Goal: Information Seeking & Learning: Learn about a topic

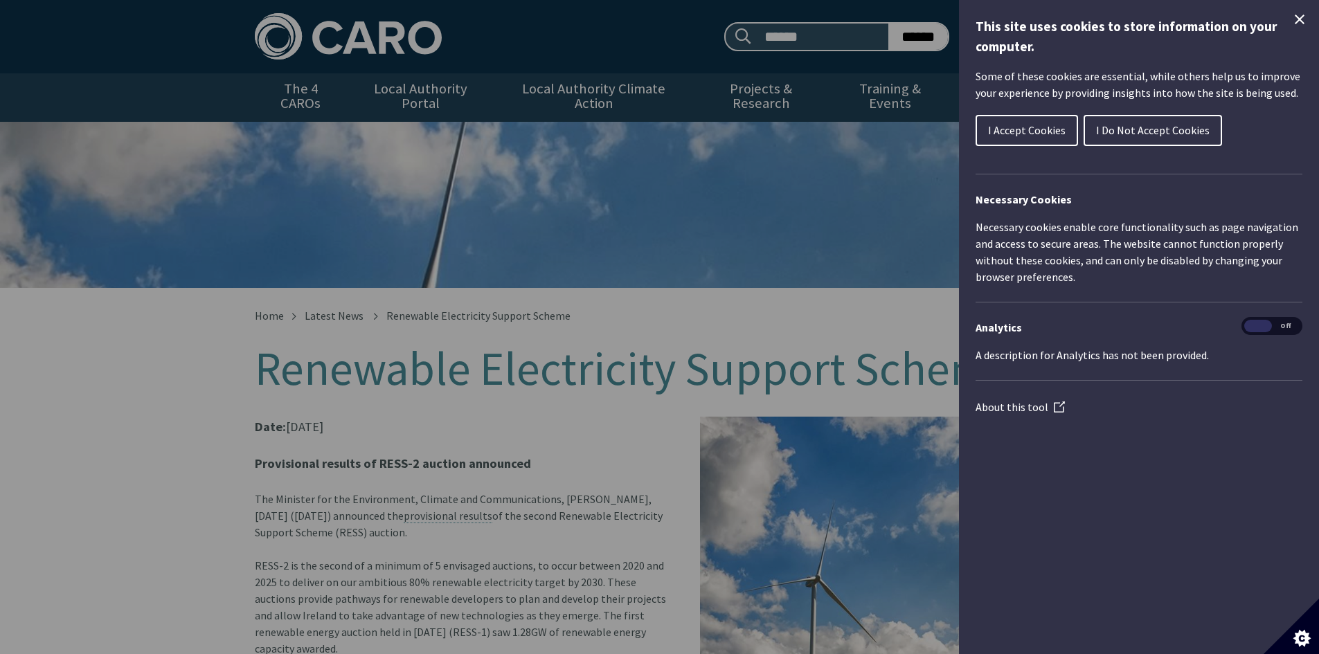
scroll to position [483, 0]
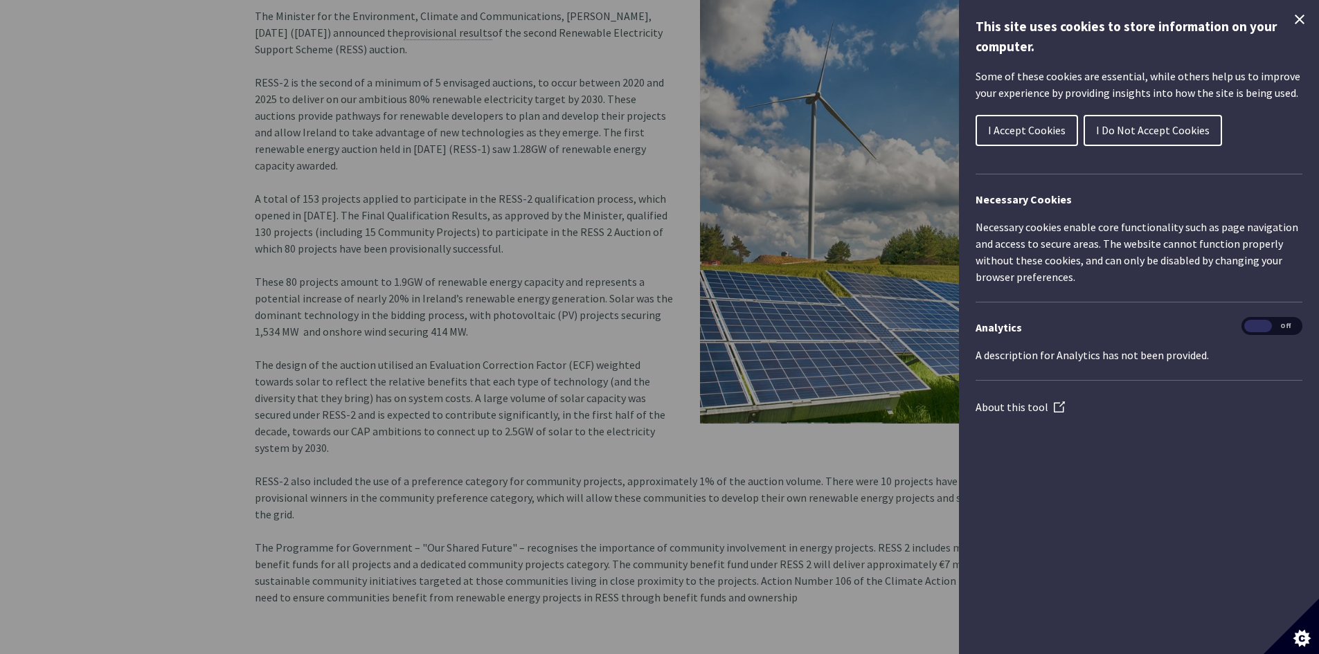
click at [1300, 20] on icon "Close Cookie Control" at bounding box center [1300, 20] width 10 height 10
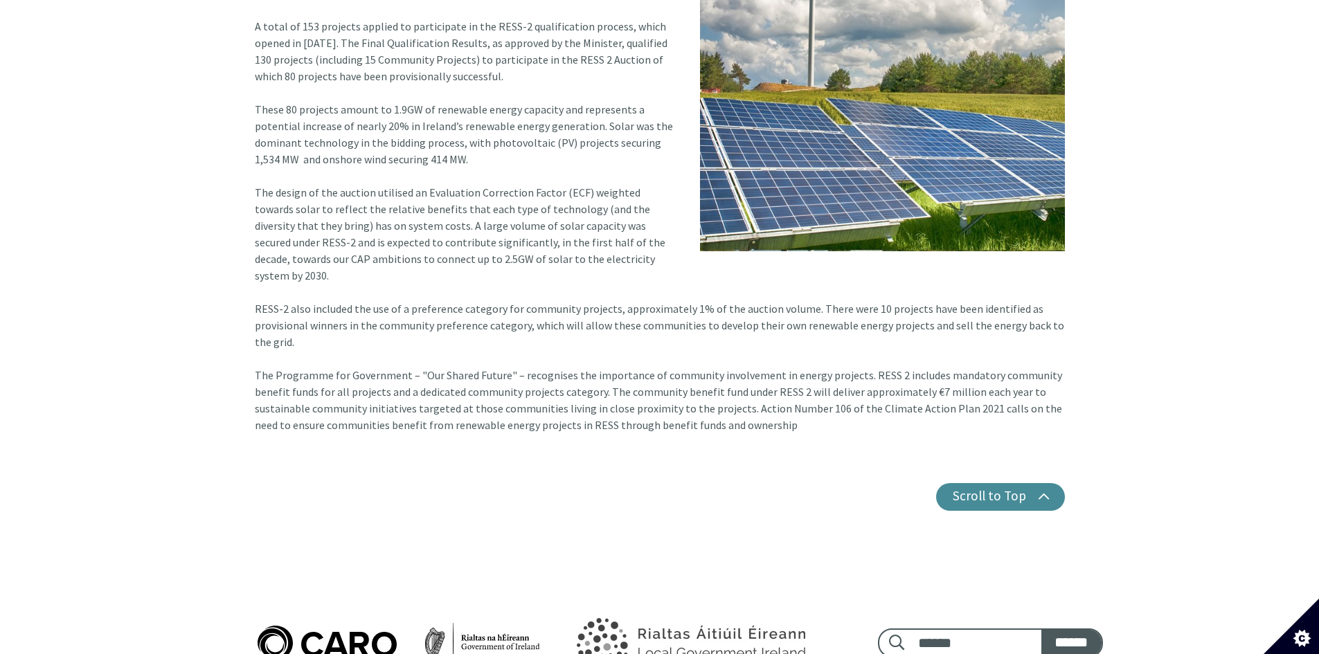
scroll to position [622, 0]
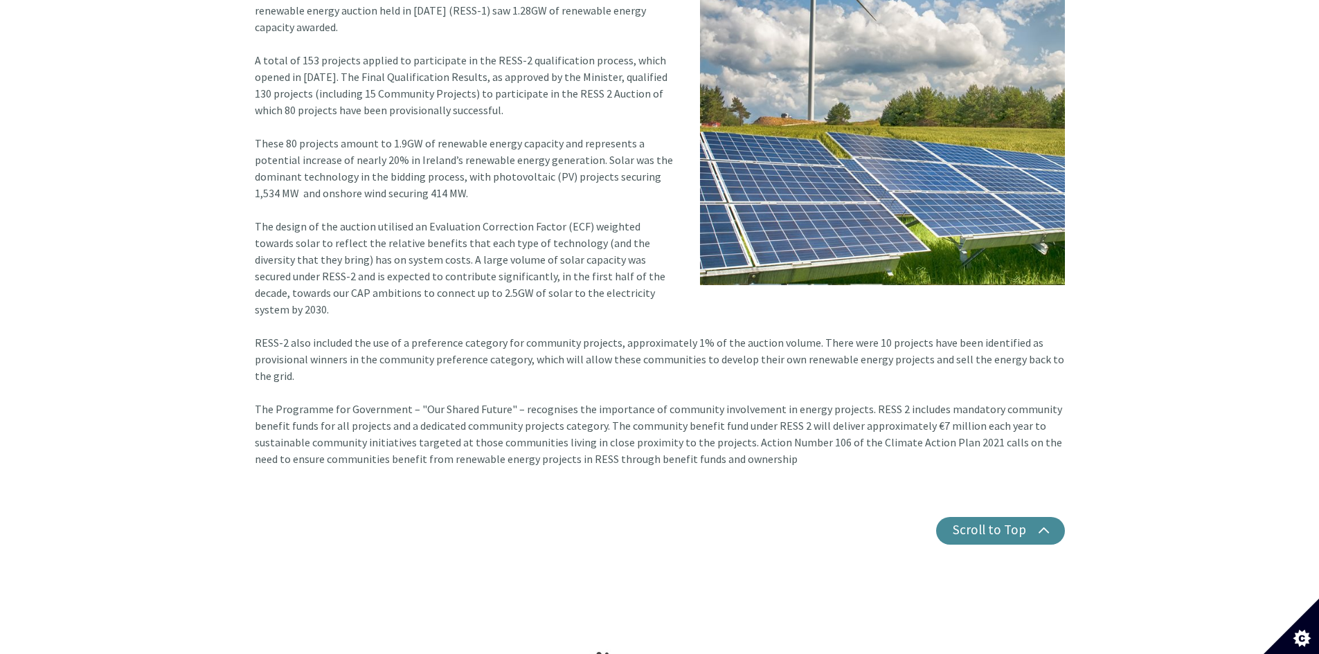
click at [772, 319] on article "Date: [DATE] Provisional results of RESS-2 auction announced The Minister for t…" at bounding box center [660, 139] width 810 height 689
drag, startPoint x: 770, startPoint y: 314, endPoint x: 933, endPoint y: 317, distance: 163.5
click at [933, 317] on article "Date: [DATE] Provisional results of RESS-2 auction announced The Minister for t…" at bounding box center [660, 139] width 810 height 689
drag, startPoint x: 467, startPoint y: 327, endPoint x: 701, endPoint y: 333, distance: 233.5
click at [701, 333] on article "Date: [DATE] Provisional results of RESS-2 auction announced The Minister for t…" at bounding box center [660, 139] width 810 height 689
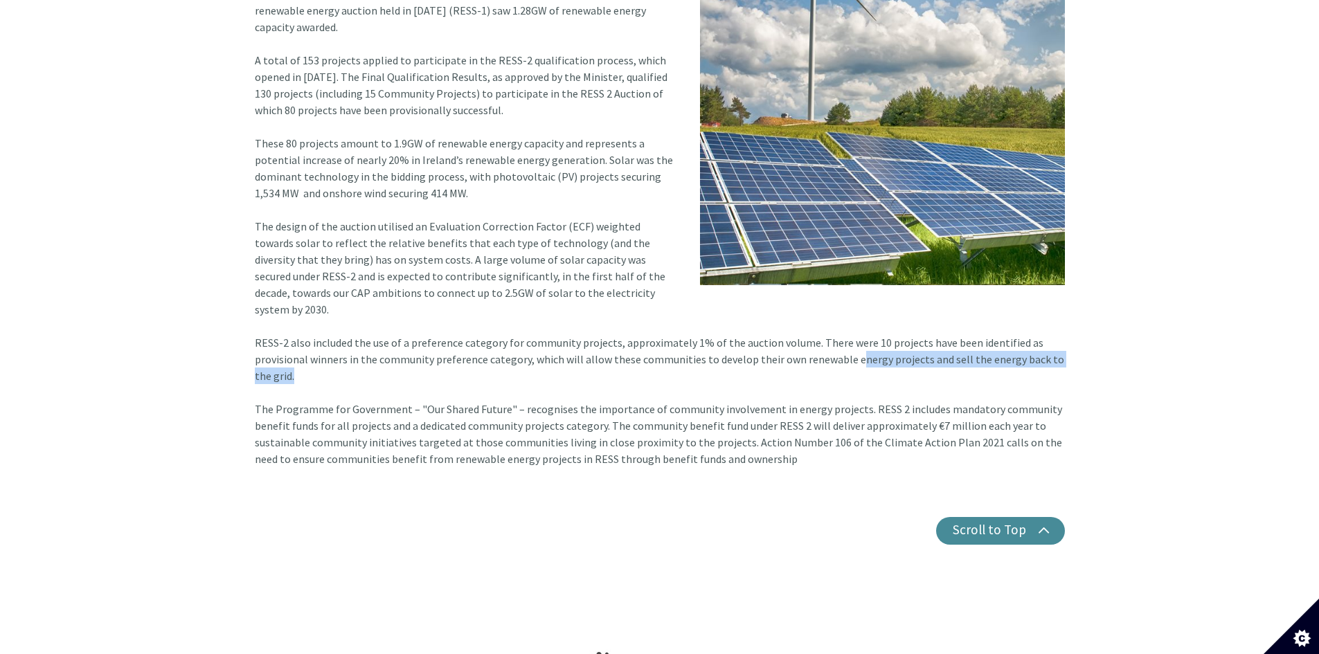
click at [674, 332] on article "Date: [DATE] Provisional results of RESS-2 auction announced The Minister for t…" at bounding box center [660, 139] width 810 height 689
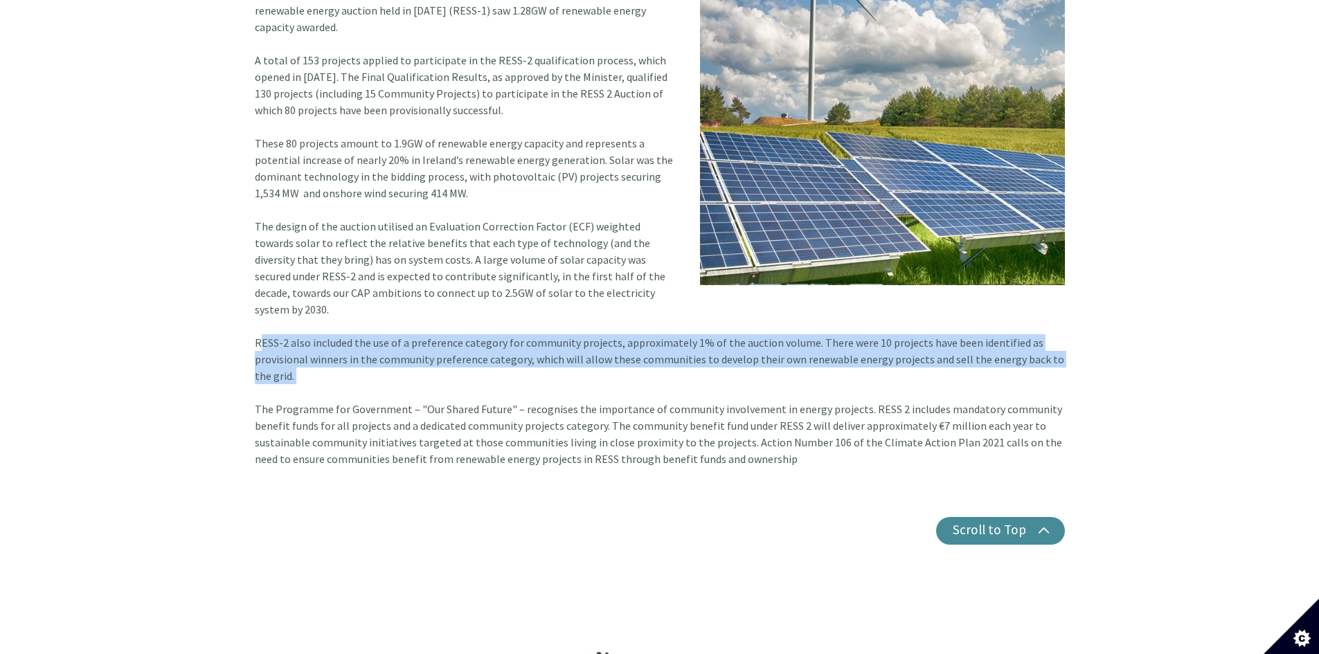
click at [674, 332] on article "Date: [DATE] Provisional results of RESS-2 auction announced The Minister for t…" at bounding box center [660, 139] width 810 height 689
click at [646, 329] on article "Date: [DATE] Provisional results of RESS-2 auction announced The Minister for t…" at bounding box center [660, 139] width 810 height 689
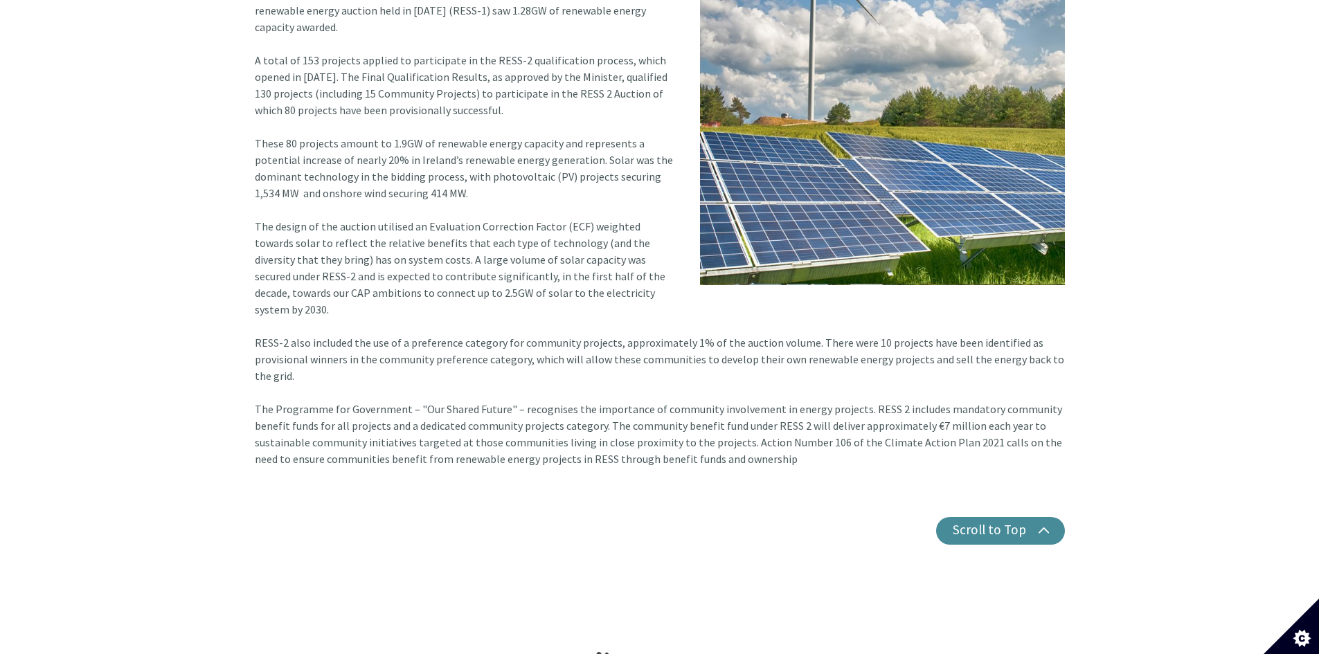
click at [539, 314] on article "Date: [DATE] Provisional results of RESS-2 auction announced The Minister for t…" at bounding box center [660, 139] width 810 height 689
click at [436, 294] on article "Date: [DATE] Provisional results of RESS-2 auction announced The Minister for t…" at bounding box center [660, 139] width 810 height 689
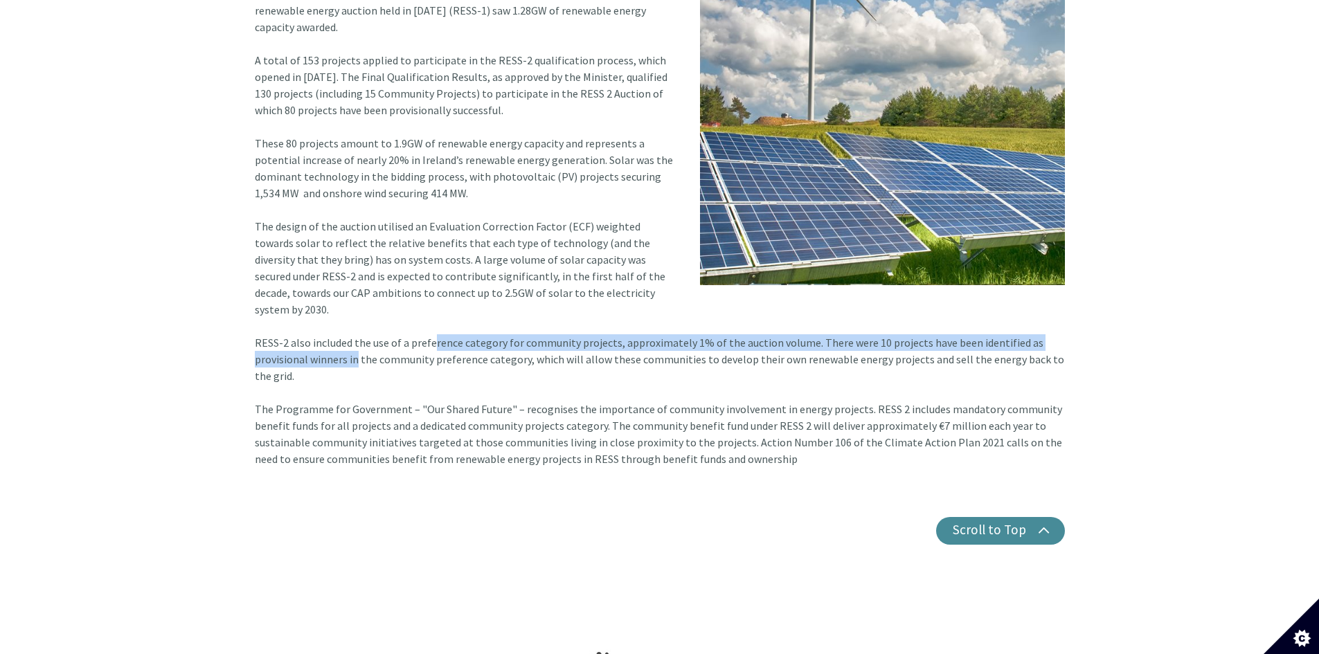
drag, startPoint x: 429, startPoint y: 294, endPoint x: 757, endPoint y: 314, distance: 328.9
click at [757, 314] on article "Date: [DATE] Provisional results of RESS-2 auction announced The Minister for t…" at bounding box center [660, 139] width 810 height 689
click at [715, 310] on article "Date: [DATE] Provisional results of RESS-2 auction announced The Minister for t…" at bounding box center [660, 139] width 810 height 689
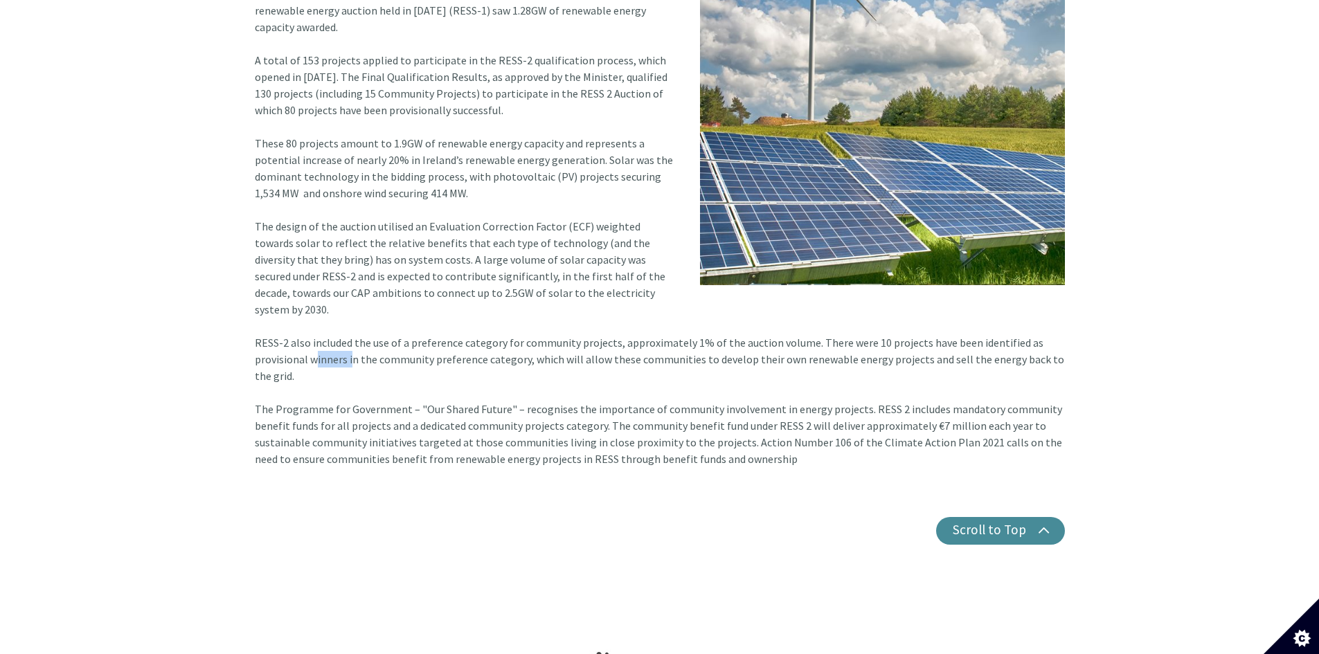
click at [715, 310] on article "Date: [DATE] Provisional results of RESS-2 auction announced The Minister for t…" at bounding box center [660, 139] width 810 height 689
click at [687, 310] on article "Date: [DATE] Provisional results of RESS-2 auction announced The Minister for t…" at bounding box center [660, 139] width 810 height 689
click at [654, 307] on article "Date: [DATE] Provisional results of RESS-2 auction announced The Minister for t…" at bounding box center [660, 139] width 810 height 689
drag, startPoint x: 503, startPoint y: 230, endPoint x: 614, endPoint y: 257, distance: 114.0
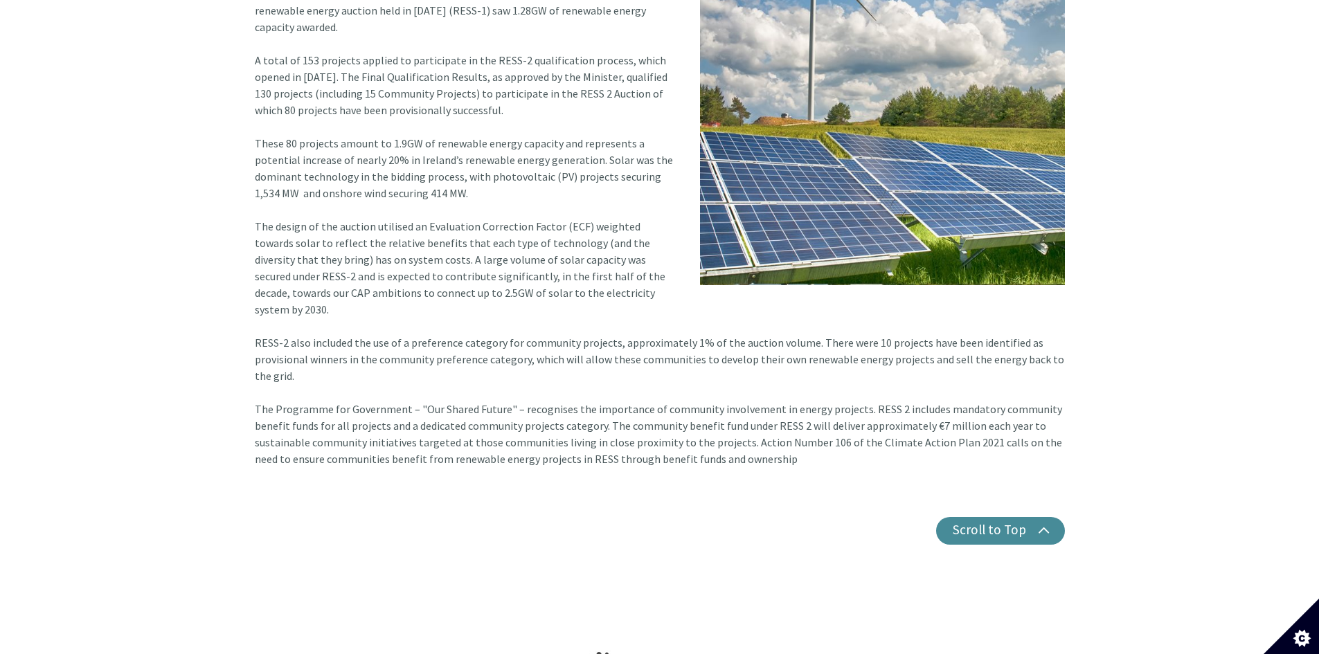
click at [614, 257] on article "Date: [DATE] Provisional results of RESS-2 auction announced The Minister for t…" at bounding box center [660, 139] width 810 height 689
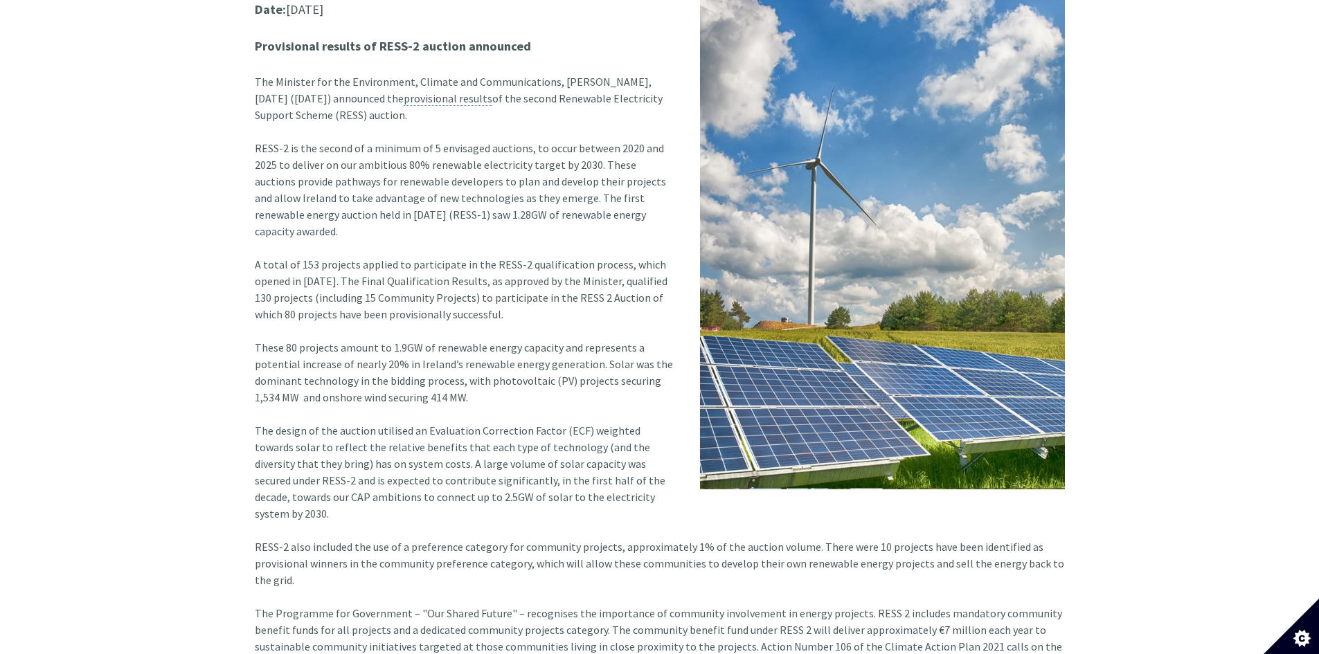
scroll to position [414, 0]
